Goal: Communication & Community: Connect with others

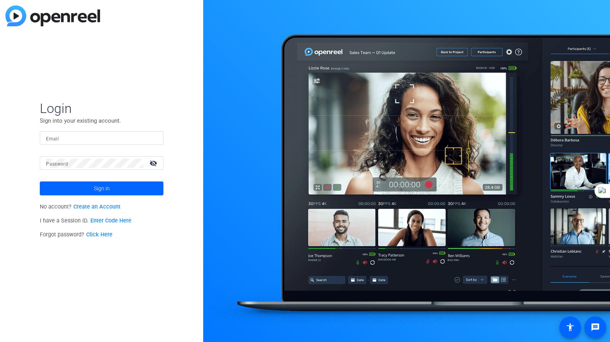
click at [97, 136] on input "Email" at bounding box center [101, 137] width 111 height 9
type input "[DOMAIN_NAME][EMAIL_ADDRESS][DOMAIN_NAME]"
click at [112, 186] on span at bounding box center [102, 188] width 124 height 19
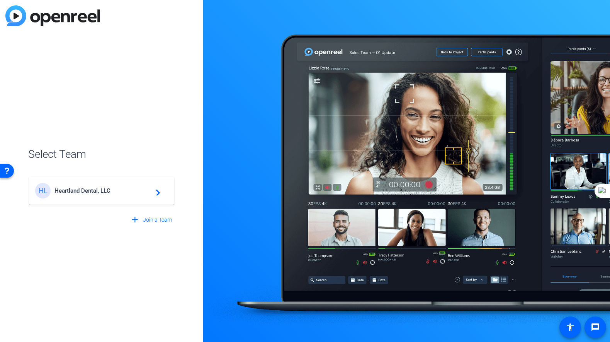
click at [77, 188] on span "Heartland Dental, LLC" at bounding box center [102, 190] width 97 height 7
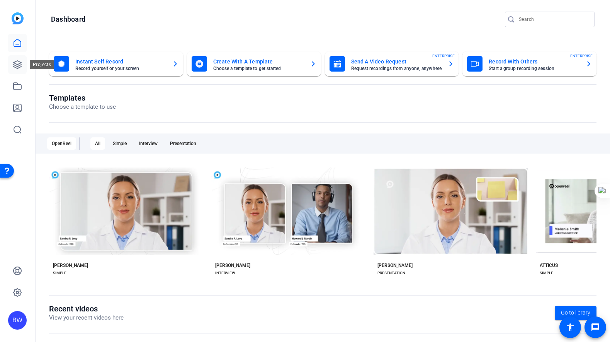
click at [19, 67] on icon at bounding box center [18, 65] width 8 height 8
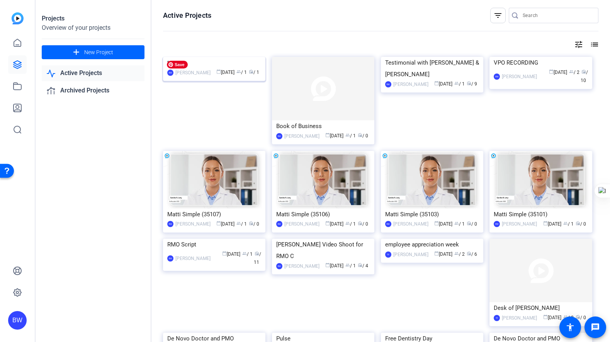
click at [200, 57] on img at bounding box center [214, 57] width 102 height 0
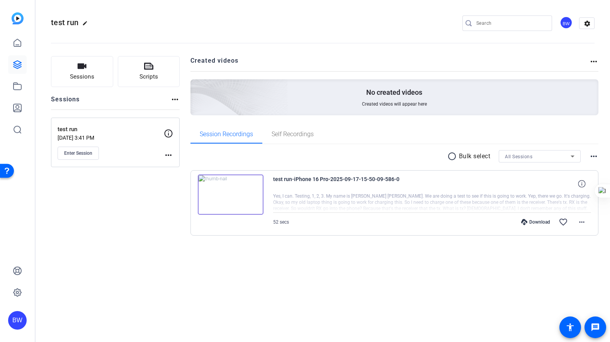
click at [252, 186] on img at bounding box center [231, 194] width 66 height 40
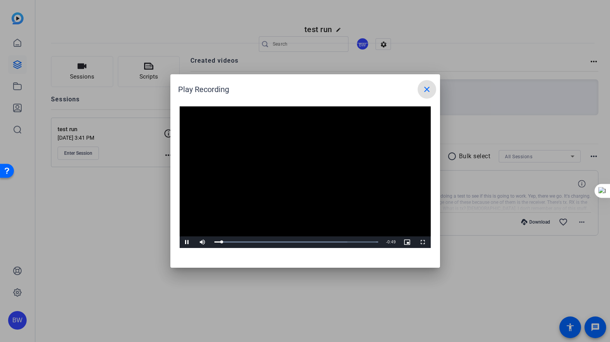
click at [426, 87] on mat-icon "close" at bounding box center [426, 89] width 9 height 9
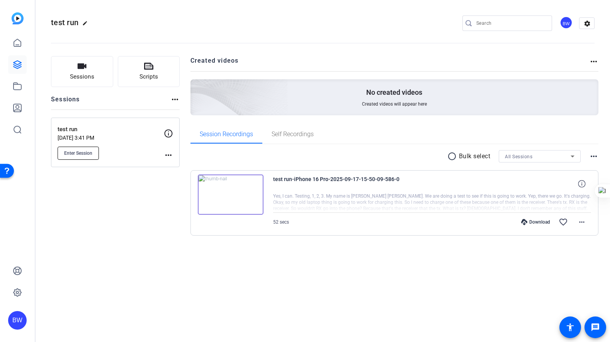
click at [87, 153] on span "Enter Session" at bounding box center [78, 153] width 28 height 6
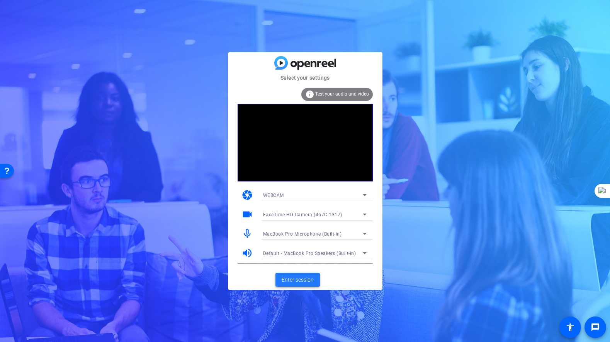
click at [307, 280] on span "Enter session" at bounding box center [298, 280] width 32 height 8
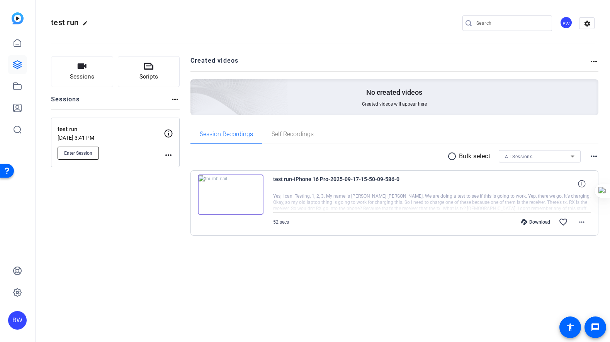
click at [79, 153] on span "Enter Session" at bounding box center [78, 153] width 28 height 6
click at [17, 46] on icon at bounding box center [17, 42] width 9 height 9
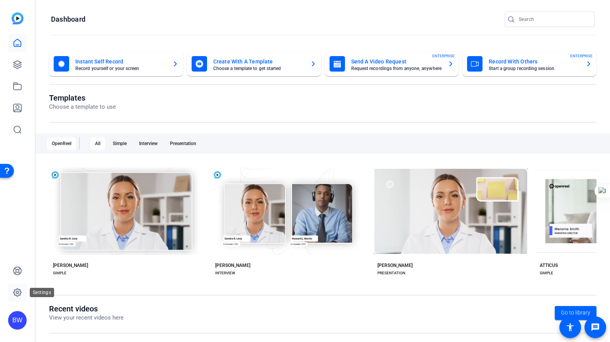
click at [17, 297] on link at bounding box center [17, 292] width 19 height 19
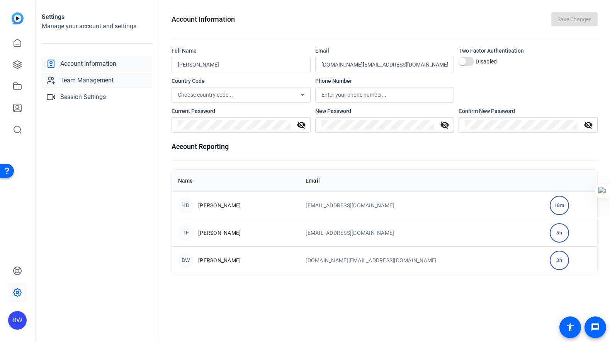
click at [109, 80] on span "Team Management" at bounding box center [86, 80] width 53 height 9
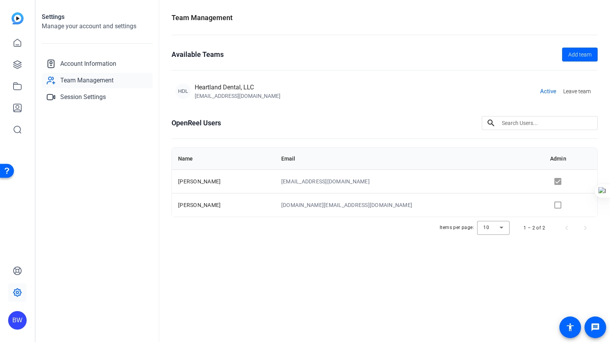
click at [550, 202] on td at bounding box center [570, 205] width 53 height 24
click at [550, 203] on td at bounding box center [570, 205] width 53 height 24
click at [581, 54] on span "Add team" at bounding box center [579, 55] width 23 height 8
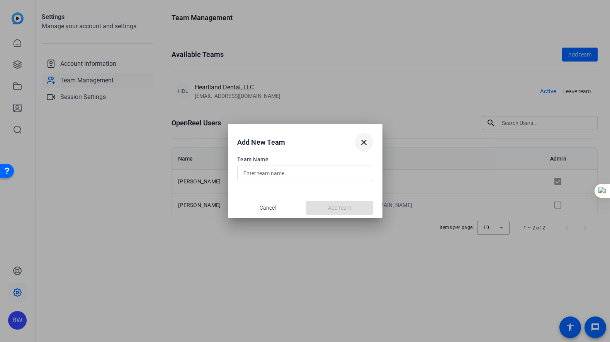
click at [365, 142] on mat-icon "close" at bounding box center [363, 142] width 9 height 9
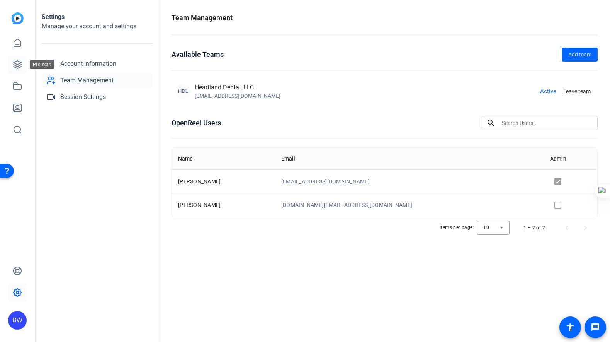
click at [16, 64] on icon at bounding box center [18, 65] width 8 height 8
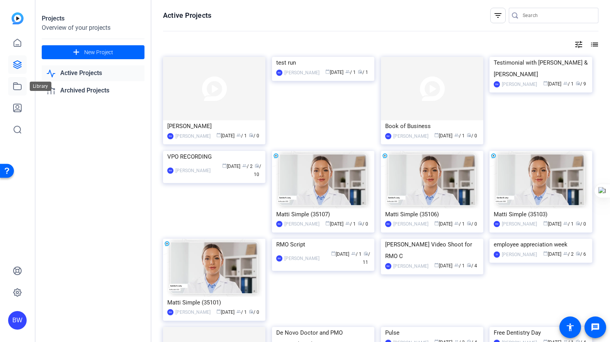
click at [23, 90] on link at bounding box center [17, 86] width 19 height 19
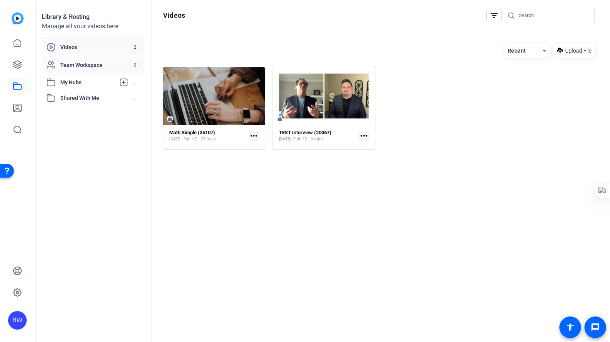
click at [69, 66] on span "Team Workspace" at bounding box center [95, 65] width 70 height 8
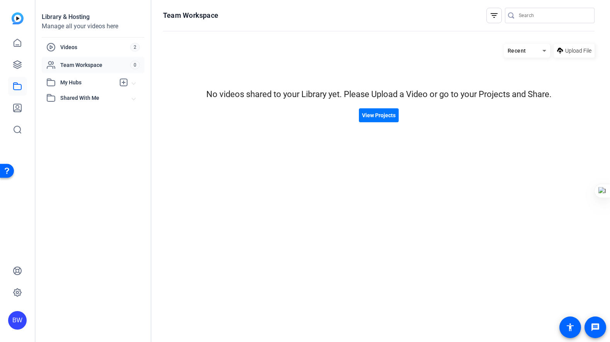
click at [70, 80] on span "My Hubs" at bounding box center [87, 82] width 55 height 8
click at [24, 63] on link at bounding box center [17, 64] width 19 height 19
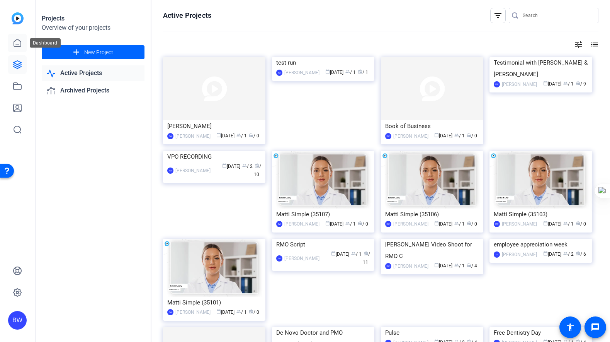
click at [20, 48] on link at bounding box center [17, 43] width 19 height 19
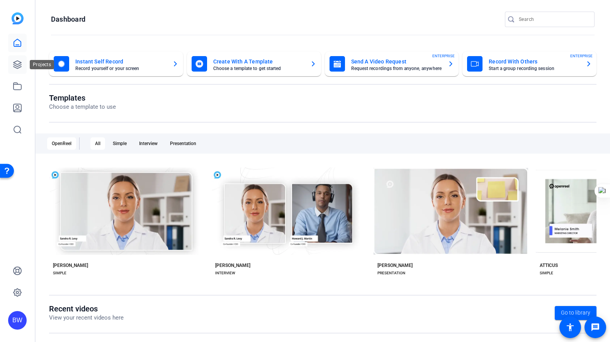
click at [20, 64] on icon at bounding box center [17, 64] width 9 height 9
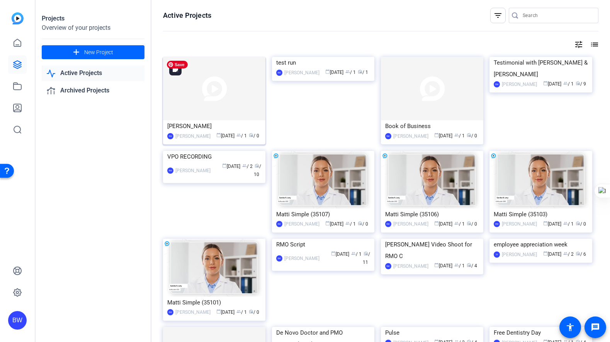
click at [199, 93] on img at bounding box center [214, 88] width 102 height 63
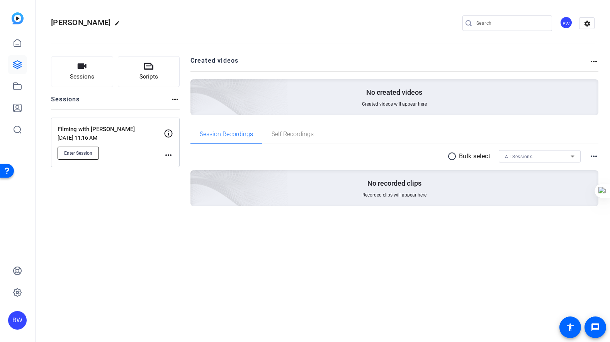
click at [86, 151] on span "Enter Session" at bounding box center [78, 153] width 28 height 6
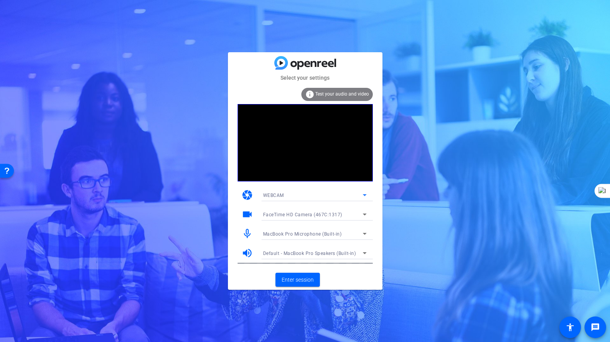
click at [296, 191] on div "WEBCAM" at bounding box center [313, 195] width 100 height 10
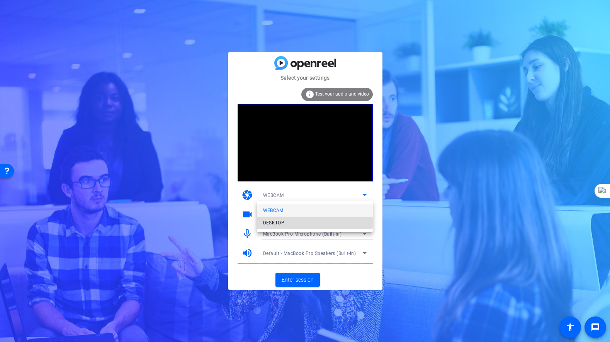
click at [288, 222] on mat-option "DESKTOP" at bounding box center [315, 222] width 116 height 12
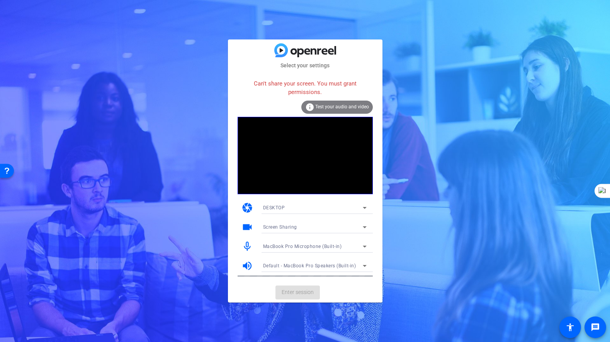
click at [284, 209] on span "DESKTOP" at bounding box center [274, 207] width 22 height 5
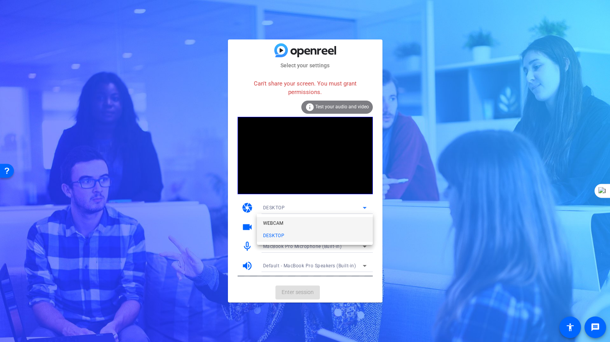
click at [281, 220] on span "WEBCAM" at bounding box center [273, 222] width 20 height 9
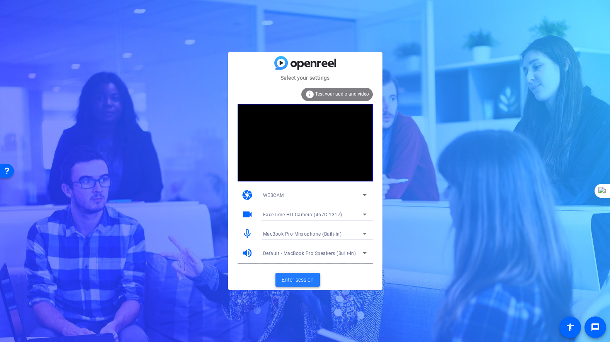
click at [303, 279] on span "Enter session" at bounding box center [298, 280] width 32 height 8
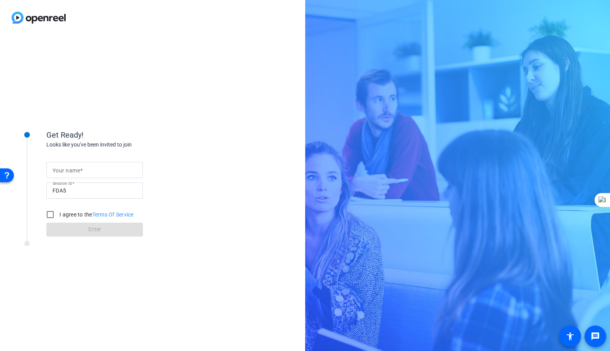
click at [67, 170] on mat-label "Your name" at bounding box center [66, 170] width 27 height 6
click at [67, 170] on input "Your name" at bounding box center [95, 169] width 84 height 9
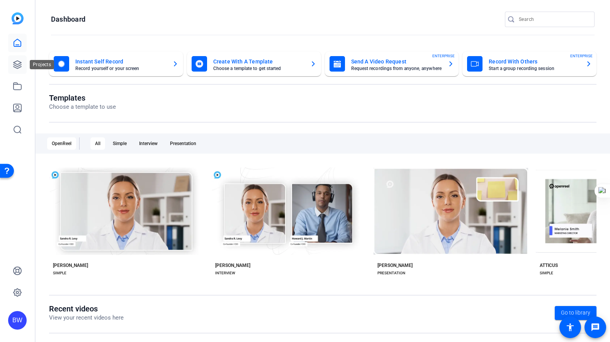
drag, startPoint x: 17, startPoint y: 62, endPoint x: 23, endPoint y: 63, distance: 5.5
click at [17, 62] on icon at bounding box center [17, 64] width 9 height 9
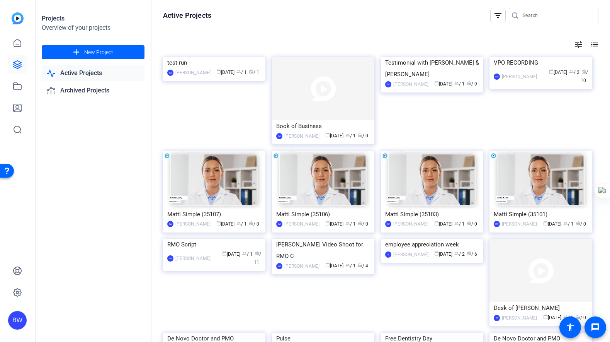
click at [66, 74] on link "Active Projects" at bounding box center [93, 73] width 103 height 16
drag, startPoint x: 21, startPoint y: 41, endPoint x: 33, endPoint y: 48, distance: 13.7
click at [21, 41] on icon at bounding box center [17, 42] width 9 height 9
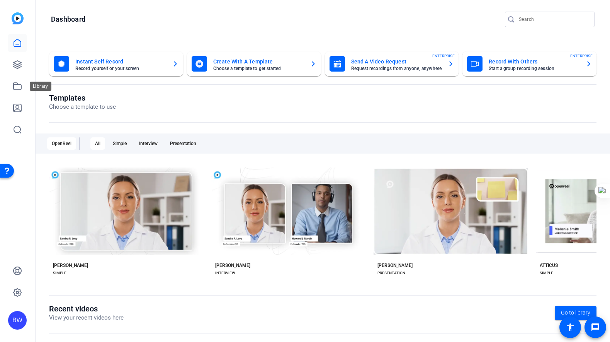
drag, startPoint x: 19, startPoint y: 88, endPoint x: 30, endPoint y: 88, distance: 10.4
click at [19, 88] on icon at bounding box center [17, 86] width 9 height 9
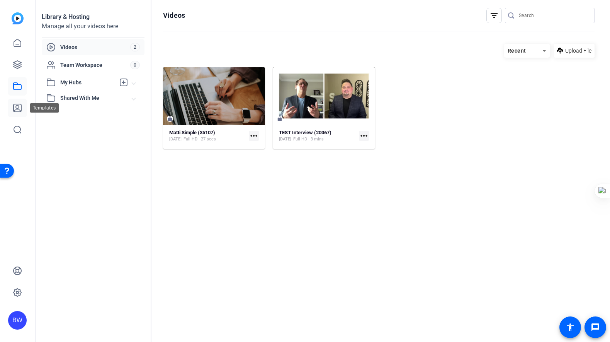
click at [18, 108] on icon at bounding box center [18, 108] width 8 height 8
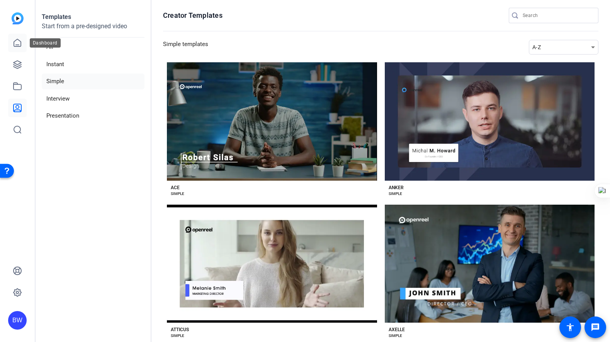
click at [13, 44] on icon at bounding box center [17, 42] width 9 height 9
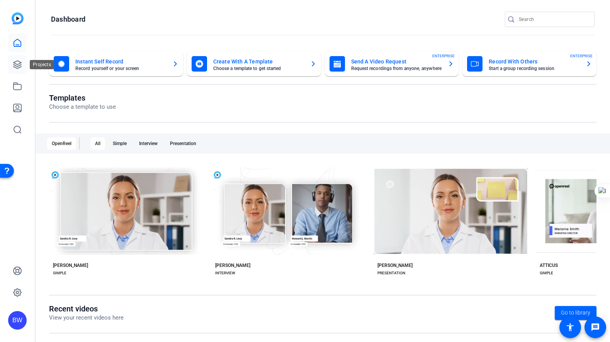
click at [17, 60] on link at bounding box center [17, 64] width 19 height 19
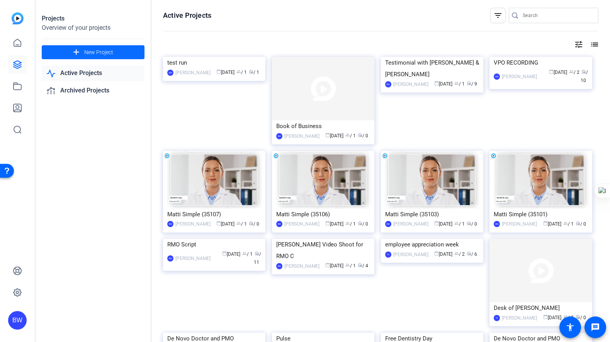
click at [102, 53] on span "New Project" at bounding box center [98, 52] width 29 height 8
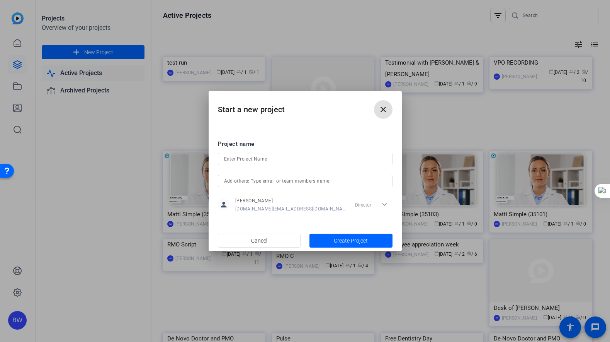
click at [374, 100] on button "close" at bounding box center [383, 109] width 19 height 19
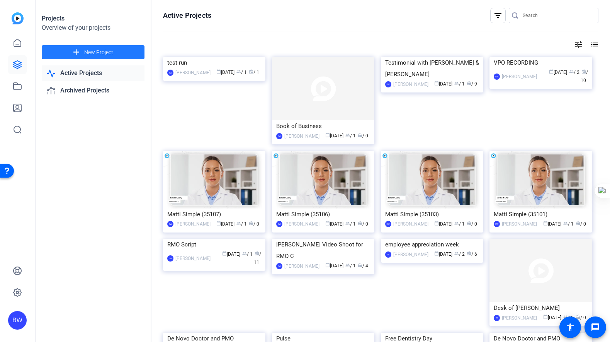
click at [93, 44] on span at bounding box center [93, 52] width 103 height 19
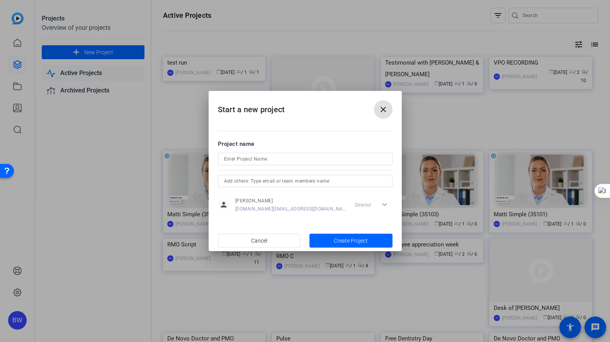
click at [240, 159] on input at bounding box center [305, 158] width 162 height 9
type input "Dr. Foster"
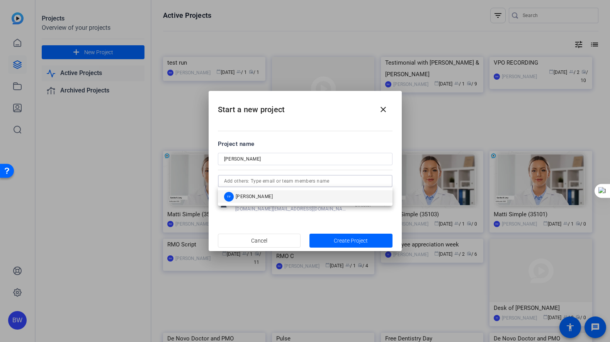
click at [247, 183] on input "text" at bounding box center [305, 180] width 162 height 9
click at [269, 184] on input "text" at bounding box center [305, 180] width 162 height 9
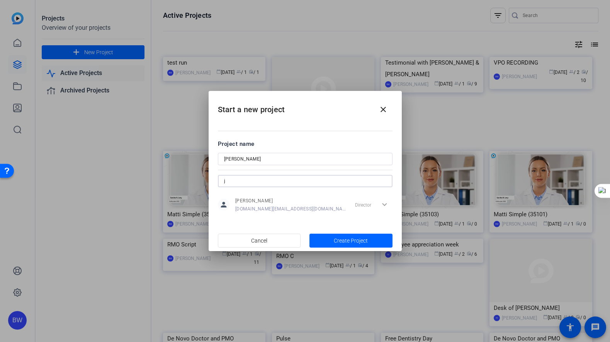
click at [232, 180] on input "j" at bounding box center [305, 180] width 162 height 9
paste input "essicaporter78@heartland.com"
click at [298, 178] on input "jessicaporter78@heartland.com" at bounding box center [305, 180] width 162 height 9
type input "jessicaporter78@heartland.com"
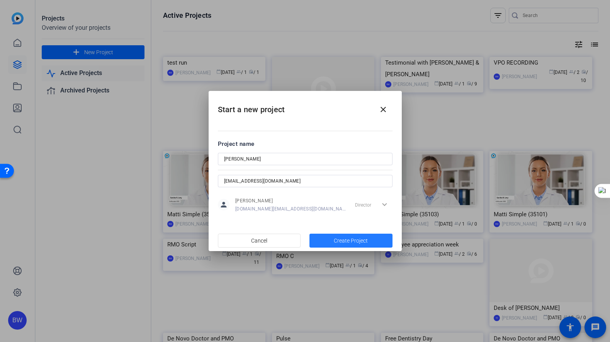
click at [323, 242] on span "button" at bounding box center [351, 240] width 83 height 19
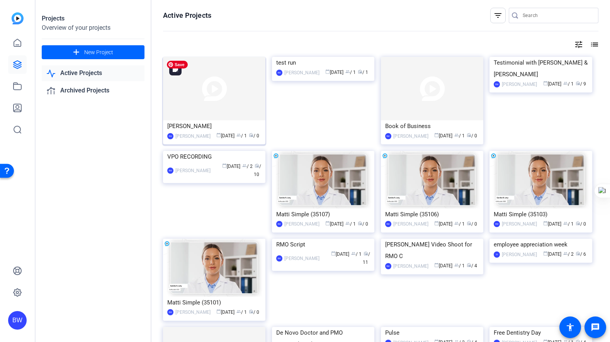
click at [225, 103] on img at bounding box center [214, 88] width 102 height 63
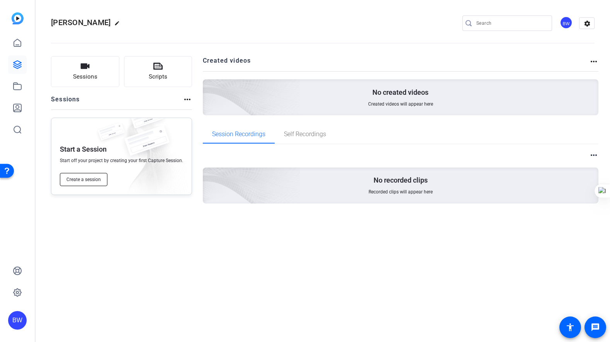
click at [89, 178] on span "Create a session" at bounding box center [83, 179] width 34 height 6
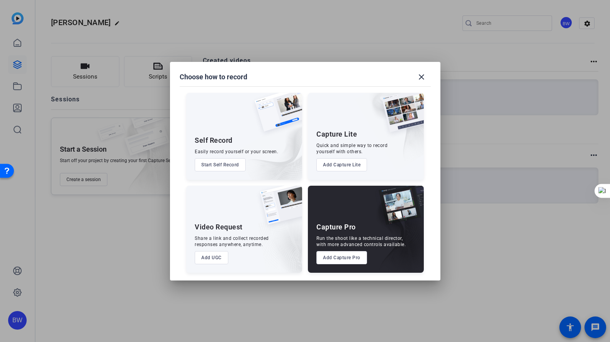
click at [333, 258] on button "Add Capture Pro" at bounding box center [341, 257] width 51 height 13
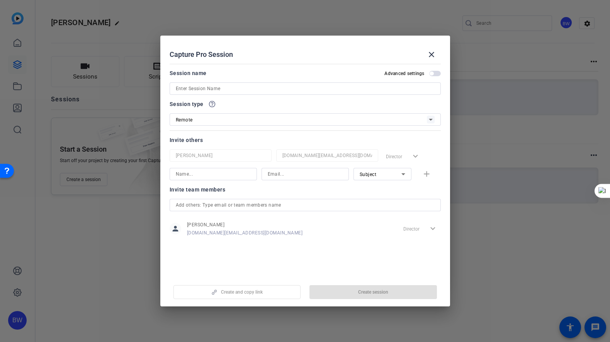
click at [201, 88] on input at bounding box center [305, 88] width 259 height 9
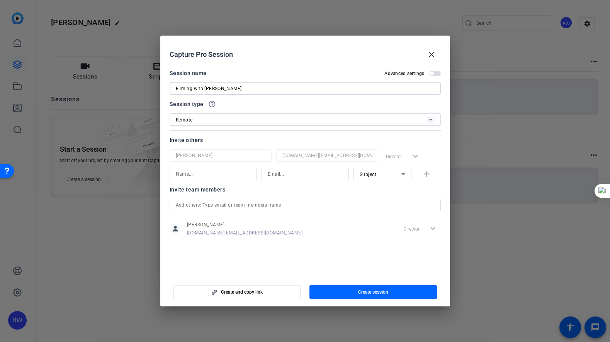
type input "Filming with [PERSON_NAME]"
click at [199, 175] on input at bounding box center [213, 173] width 75 height 9
type input "Jessics"
click at [271, 173] on input at bounding box center [305, 173] width 75 height 9
paste input "jessicaporter78@heartland.com"
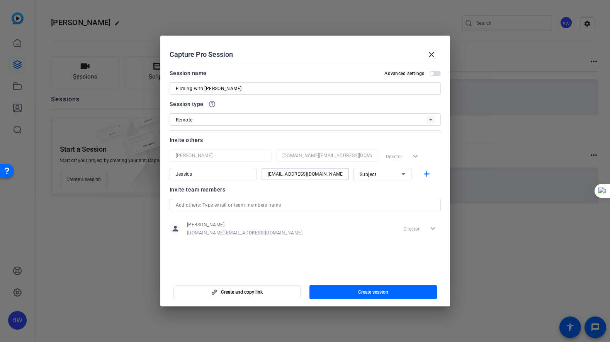
type input "jessicaporter78@heartland.com"
click at [374, 173] on span "Subject" at bounding box center [368, 174] width 17 height 5
click at [388, 189] on mat-option "Collaborator" at bounding box center [383, 189] width 58 height 12
click at [352, 293] on span "button" at bounding box center [374, 291] width 128 height 19
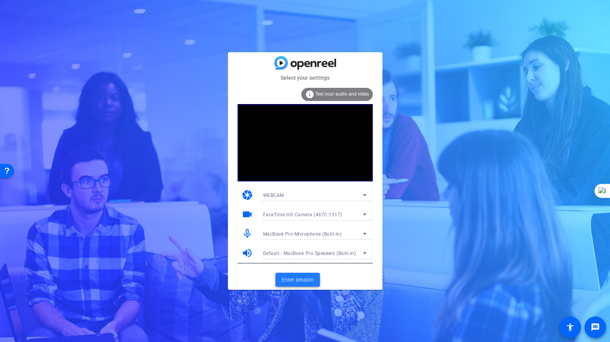
click at [303, 281] on span "Enter session" at bounding box center [298, 280] width 32 height 8
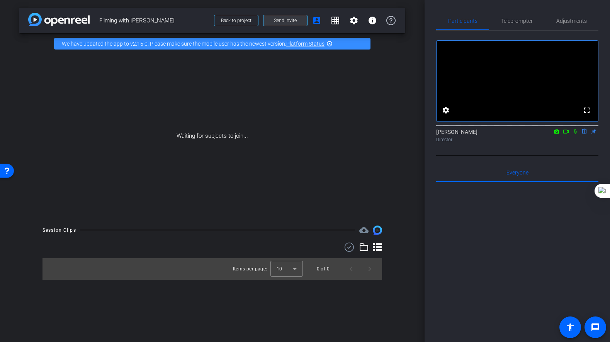
click at [291, 21] on span "Send invite" at bounding box center [285, 20] width 23 height 6
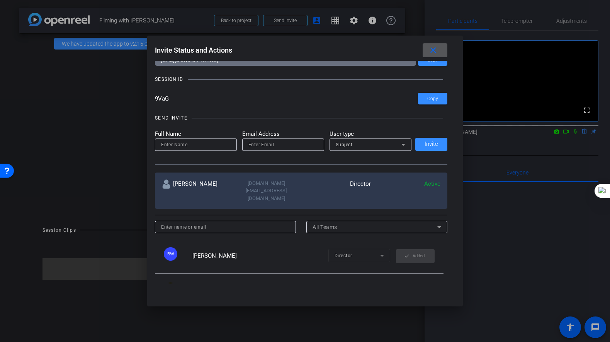
scroll to position [32, 0]
click at [180, 184] on div "Britney Walters-Chester" at bounding box center [197, 190] width 70 height 23
copy div "Britney"
click at [176, 145] on input at bounding box center [196, 143] width 70 height 9
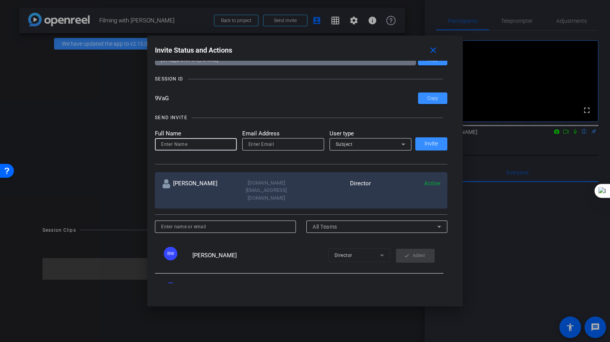
paste input "Britney"
type input "Britney"
click at [259, 141] on input "email" at bounding box center [283, 143] width 70 height 9
type input "britneywaltersches90@heartland.com"
click at [365, 139] on div "Subject" at bounding box center [371, 144] width 70 height 12
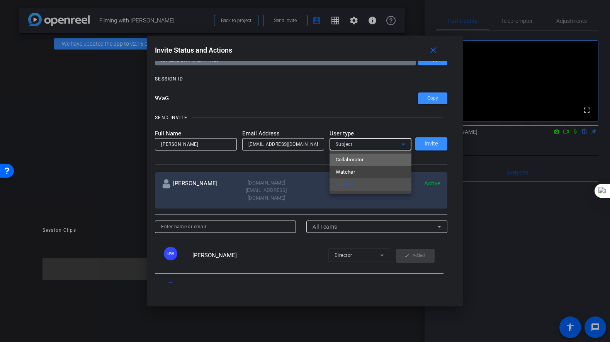
click at [365, 158] on mat-option "Collaborator" at bounding box center [371, 159] width 82 height 12
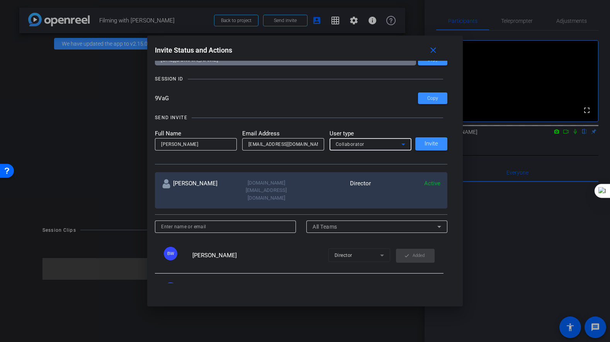
click at [181, 143] on input "Britney" at bounding box center [196, 143] width 70 height 9
type input "Britney Walters-Chester"
click at [430, 143] on span "Invite" at bounding box center [432, 144] width 14 height 6
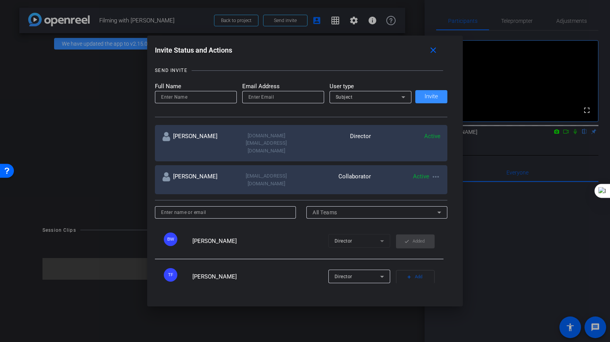
scroll to position [0, 0]
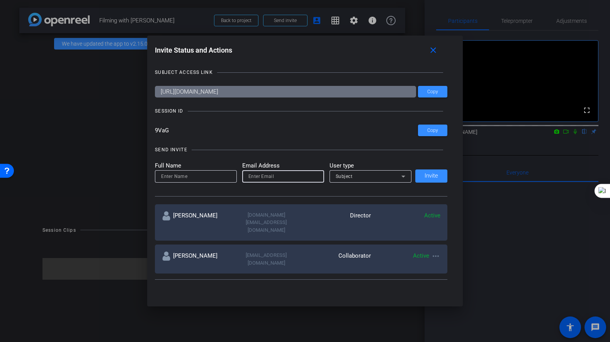
click at [270, 177] on input "email" at bounding box center [283, 176] width 70 height 9
paste input "amandaallen88@heartland.com"
type input "amandaallen88@heartland.com"
click at [177, 173] on input at bounding box center [196, 176] width 70 height 9
type input "Amanda Allen"
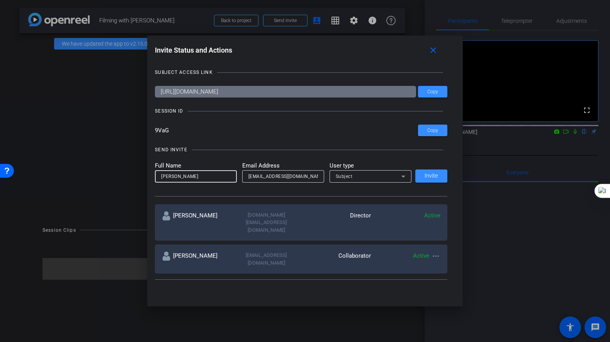
click at [378, 175] on div "Subject" at bounding box center [369, 176] width 66 height 10
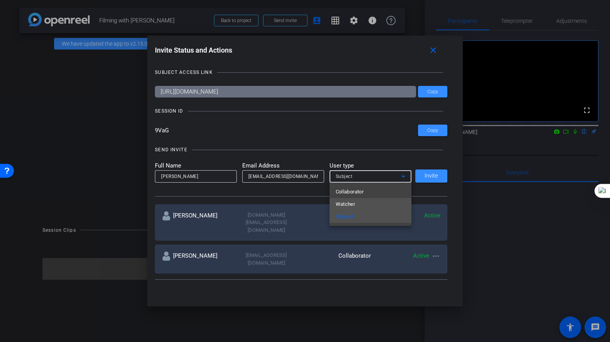
click at [364, 204] on mat-option "Watcher" at bounding box center [371, 204] width 82 height 12
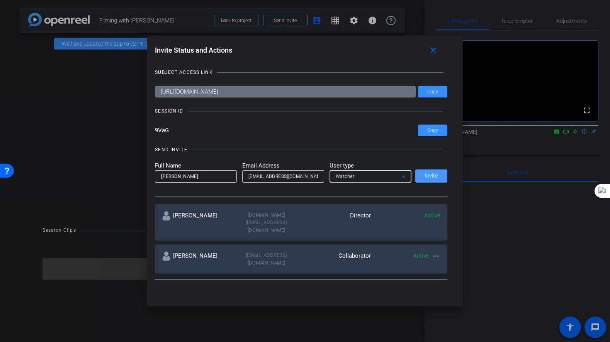
click at [429, 177] on span "Invite" at bounding box center [432, 176] width 14 height 6
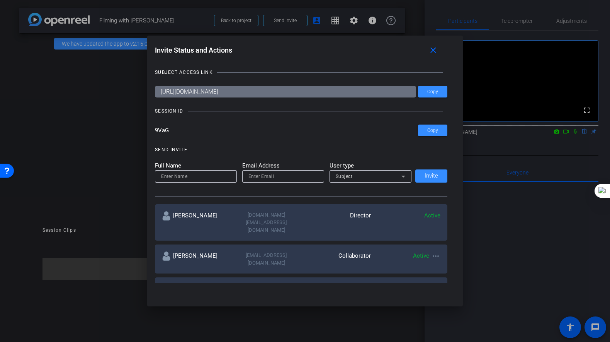
click at [273, 178] on input "email" at bounding box center [283, 176] width 70 height 9
paste input "DFoster@mydentalmail.com"
type input "DFoster@mydentalmail.com"
click at [205, 182] on div at bounding box center [196, 176] width 70 height 12
click at [205, 178] on input at bounding box center [196, 176] width 70 height 9
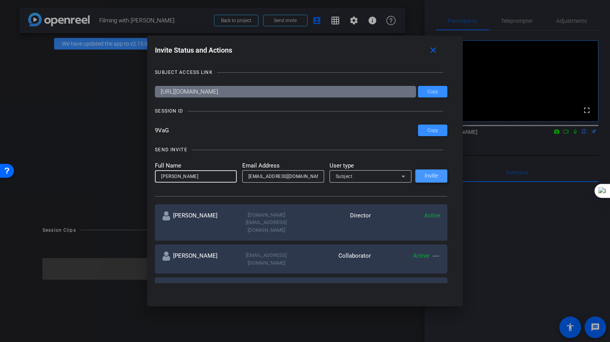
type input "Dr. Foster"
click at [430, 175] on span "Invite" at bounding box center [432, 176] width 14 height 6
click at [111, 105] on div at bounding box center [305, 171] width 610 height 342
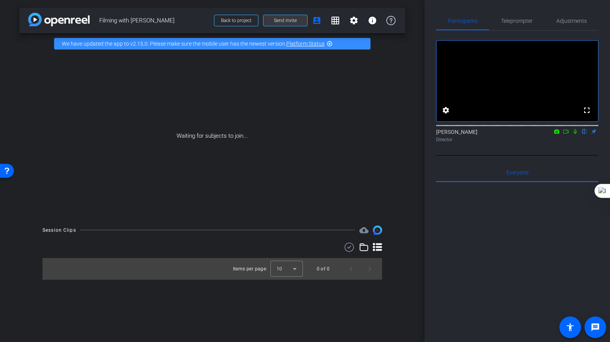
click at [278, 22] on span "Send invite" at bounding box center [285, 20] width 23 height 6
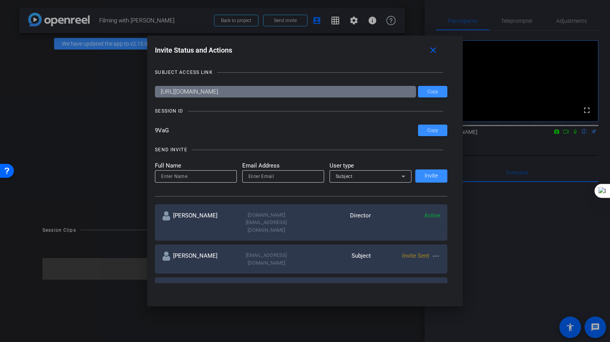
click at [111, 79] on div at bounding box center [305, 171] width 610 height 342
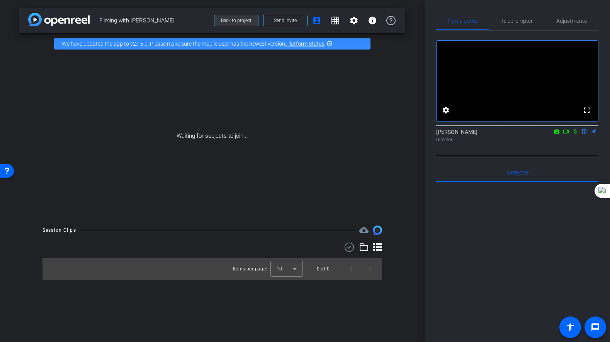
click at [236, 19] on span "Back to project" at bounding box center [236, 20] width 31 height 5
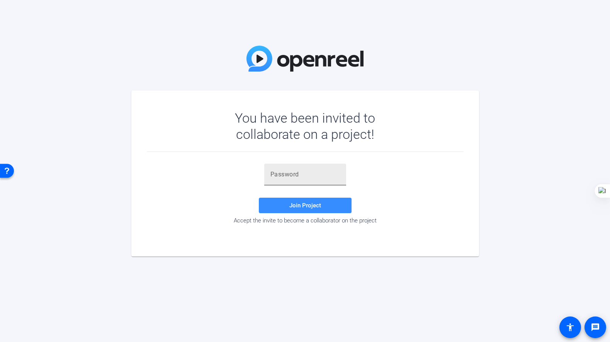
click at [286, 173] on input "text" at bounding box center [305, 174] width 70 height 9
paste input "aMnB~n"
type input "aMnB~n"
click at [294, 202] on span "Join Project" at bounding box center [305, 205] width 32 height 7
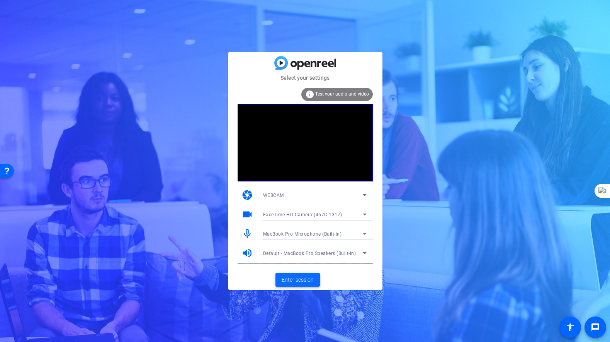
click at [306, 281] on span "Enter session" at bounding box center [298, 280] width 32 height 8
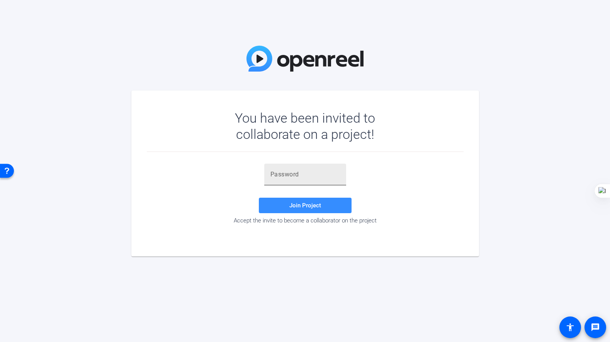
click at [287, 168] on div at bounding box center [305, 174] width 70 height 22
click at [287, 173] on input "text" at bounding box center [305, 174] width 70 height 9
type input "aMnB~n"
click at [300, 204] on span "Join Project" at bounding box center [305, 205] width 32 height 7
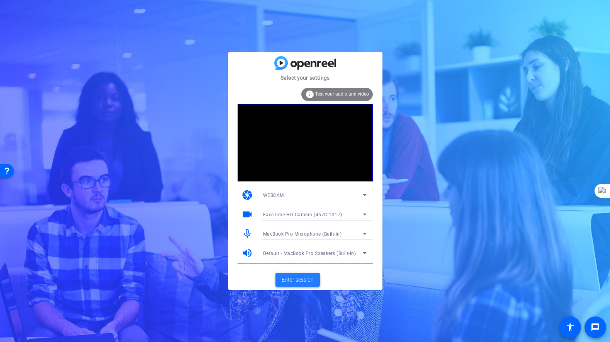
click at [308, 281] on span "Enter session" at bounding box center [298, 280] width 32 height 8
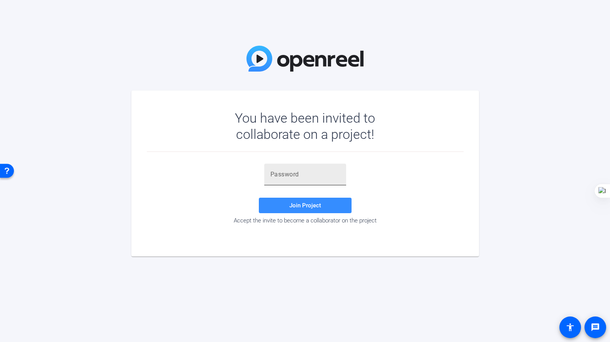
click at [281, 172] on input "text" at bounding box center [305, 174] width 70 height 9
type input "aMnB~n"
click at [310, 205] on span "Join Project" at bounding box center [305, 205] width 32 height 7
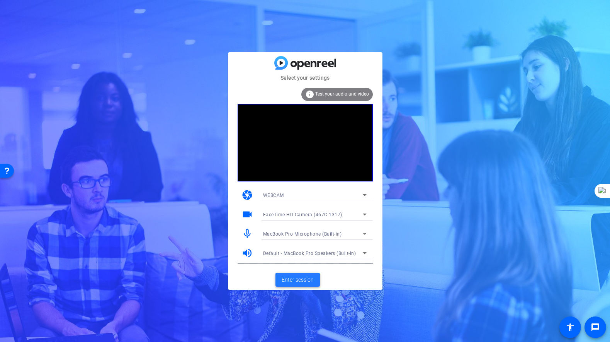
click at [301, 279] on span "Enter session" at bounding box center [298, 280] width 32 height 8
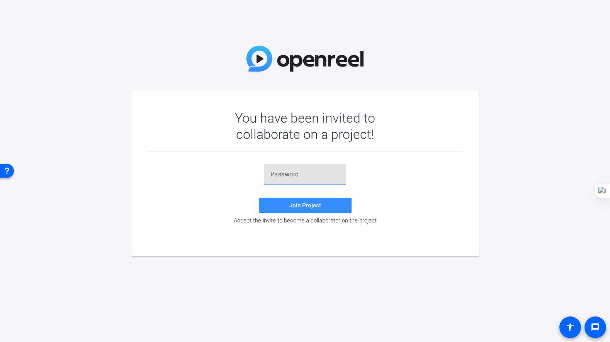
click at [279, 173] on input "text" at bounding box center [305, 174] width 70 height 9
type input "aMnB~n"
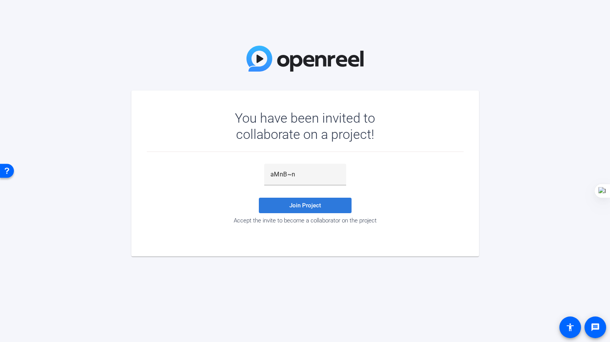
click at [302, 204] on span "Join Project" at bounding box center [305, 205] width 32 height 7
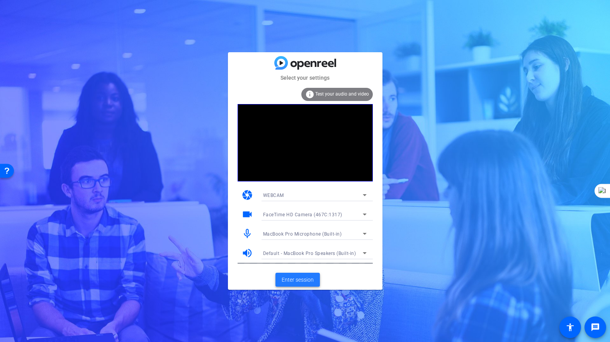
click at [296, 275] on span at bounding box center [298, 279] width 44 height 19
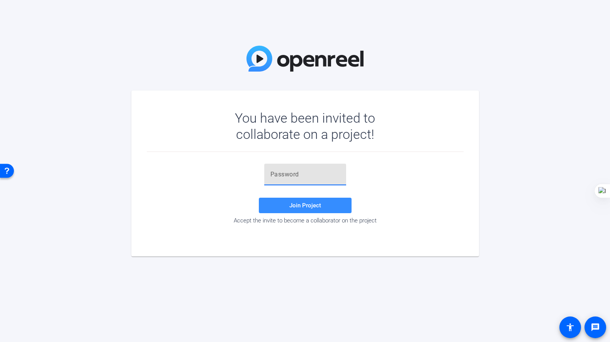
click at [292, 177] on input "text" at bounding box center [305, 174] width 70 height 9
type input "aMnB~n"
click at [304, 202] on span "Join Project" at bounding box center [305, 205] width 32 height 7
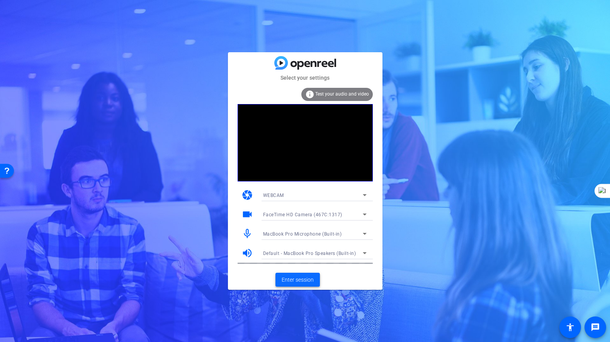
click at [303, 279] on span "Enter session" at bounding box center [298, 280] width 32 height 8
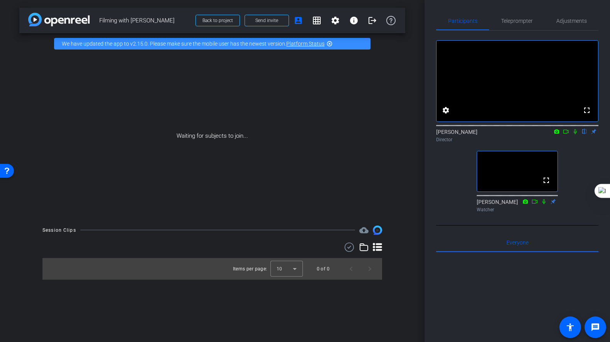
click at [545, 204] on icon at bounding box center [544, 201] width 6 height 5
click at [577, 134] on icon at bounding box center [575, 131] width 3 height 5
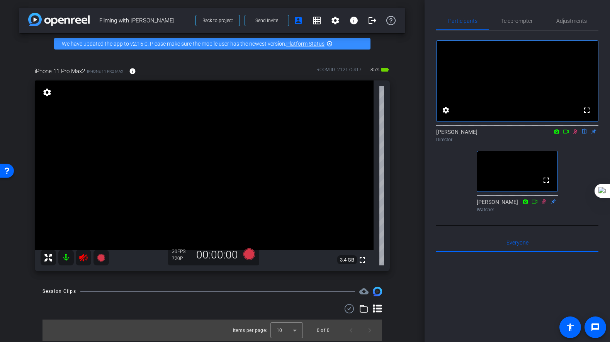
click at [444, 165] on div "fullscreen settings Britney Walters-Chester flip Director fullscreen Amanda All…" at bounding box center [517, 123] width 162 height 185
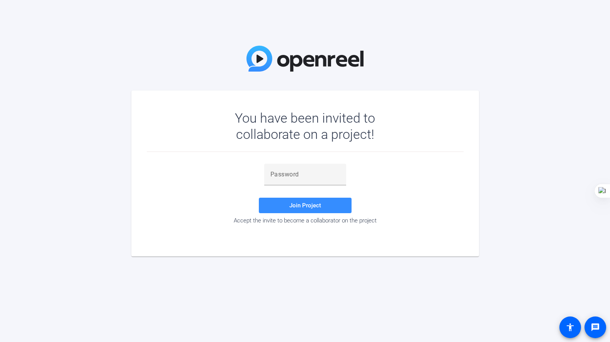
drag, startPoint x: 298, startPoint y: 188, endPoint x: 293, endPoint y: 186, distance: 5.5
click at [297, 187] on div at bounding box center [305, 189] width 82 height 9
click at [292, 182] on div at bounding box center [305, 174] width 70 height 22
click at [298, 177] on input "text" at bounding box center [305, 174] width 70 height 9
type input "aMnB~n"
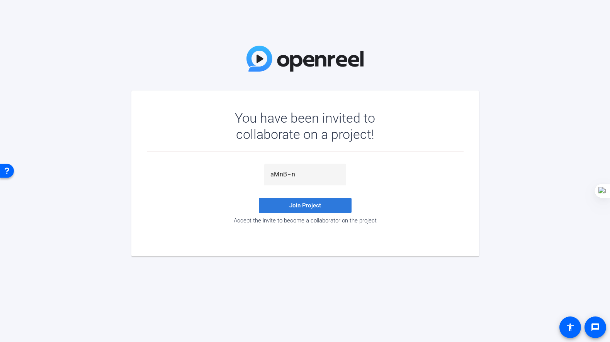
click at [306, 207] on span "Join Project" at bounding box center [305, 205] width 32 height 7
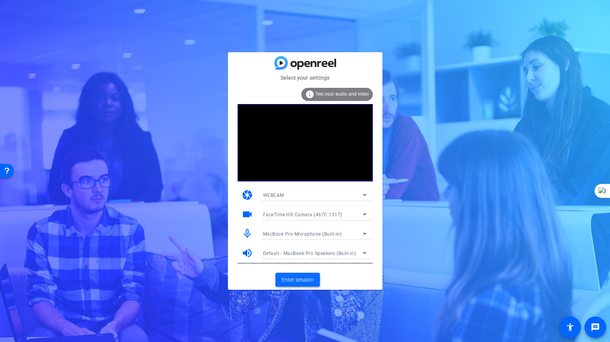
click at [308, 279] on span "Enter session" at bounding box center [298, 280] width 32 height 8
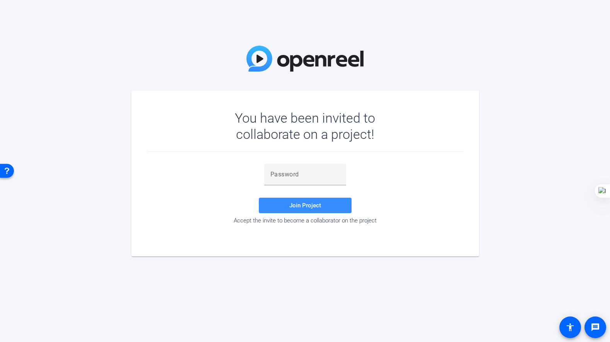
click at [511, 76] on div "You have been invited to collaborate on a project! Join Project Accept the invi…" at bounding box center [305, 171] width 610 height 342
drag, startPoint x: 299, startPoint y: 63, endPoint x: 293, endPoint y: 65, distance: 6.0
click at [298, 63] on img at bounding box center [305, 59] width 117 height 26
click at [251, 65] on img at bounding box center [305, 59] width 117 height 26
click at [264, 63] on img at bounding box center [305, 59] width 117 height 26
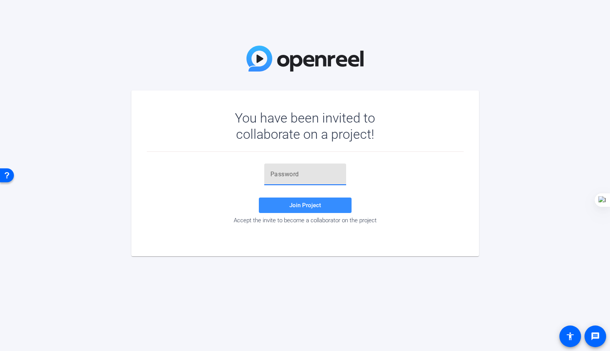
click at [287, 173] on input "text" at bounding box center [305, 174] width 70 height 9
paste input "pv,Iy2"
type input "pv,Iy2"
click at [307, 202] on span "Join Project" at bounding box center [305, 205] width 32 height 7
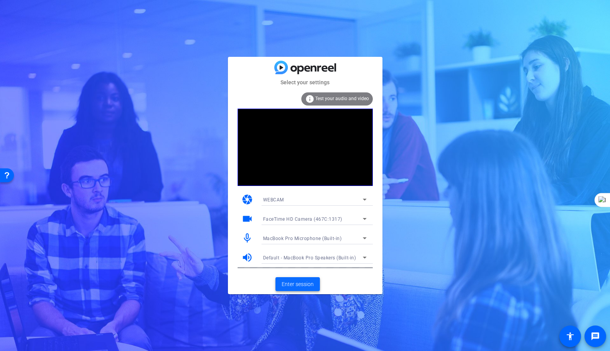
click at [300, 288] on span at bounding box center [298, 284] width 44 height 19
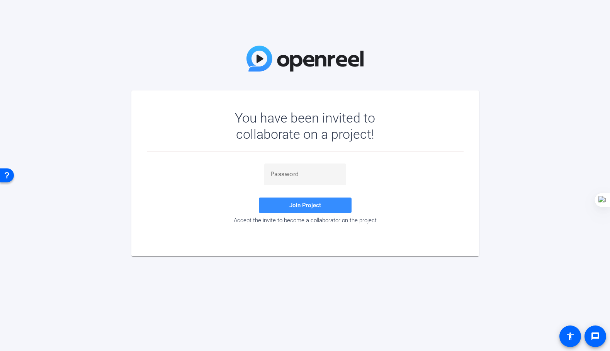
click at [415, 58] on div "You have been invited to collaborate on a project! Join Project Accept the invi…" at bounding box center [305, 175] width 610 height 351
